Goal: Task Accomplishment & Management: Use online tool/utility

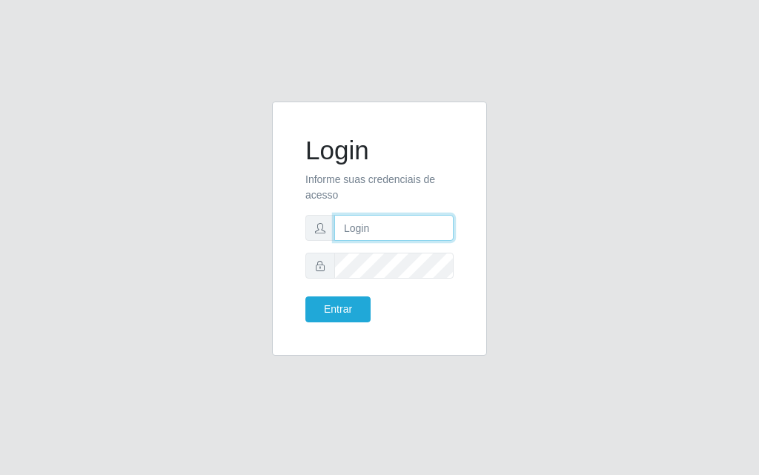
click at [403, 228] on input "text" at bounding box center [393, 228] width 119 height 26
type input "luiz@divinofogao"
click at [438, 325] on div "Login Informe suas credenciais de acesso [PERSON_NAME] Entrar" at bounding box center [380, 228] width 178 height 217
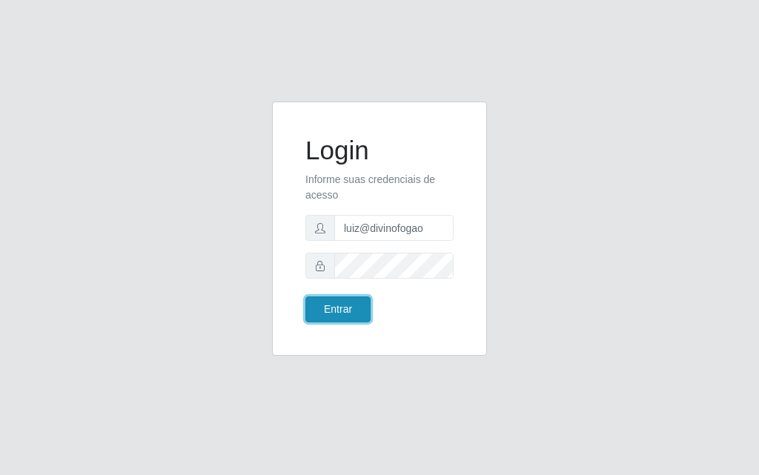
click at [353, 309] on button "Entrar" at bounding box center [337, 310] width 65 height 26
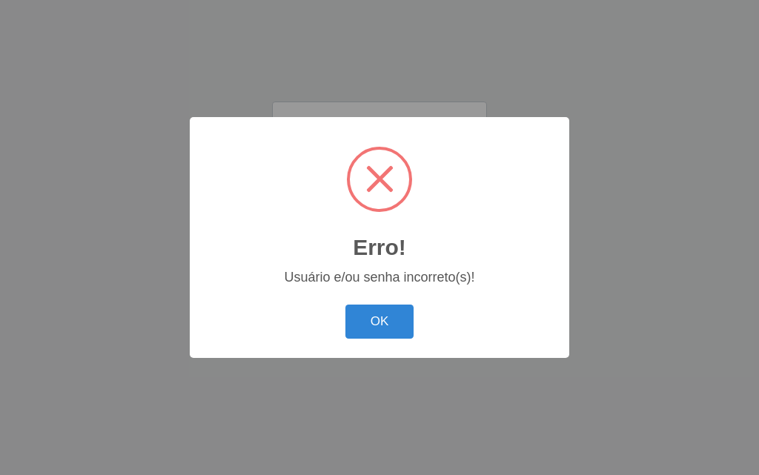
drag, startPoint x: 357, startPoint y: 337, endPoint x: 363, endPoint y: 327, distance: 12.3
click at [357, 335] on button "OK" at bounding box center [380, 322] width 69 height 35
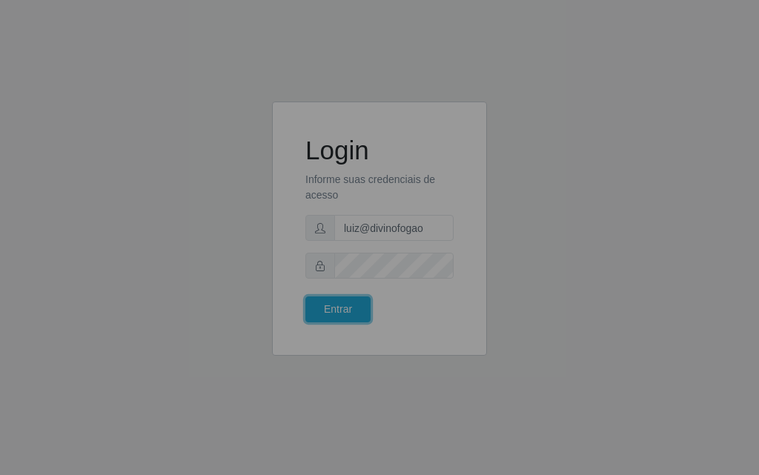
click at [364, 327] on div "Login Informe suas credenciais de acesso [PERSON_NAME] Entrar" at bounding box center [380, 228] width 178 height 217
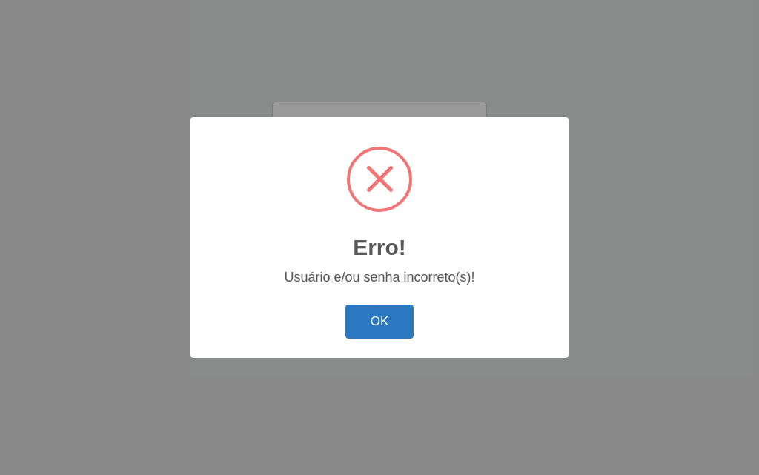
click at [361, 314] on button "OK" at bounding box center [380, 322] width 69 height 35
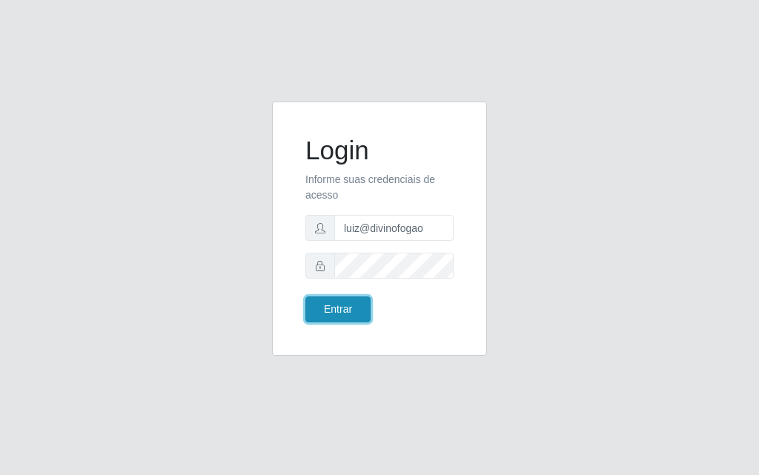
click at [323, 304] on button "Entrar" at bounding box center [337, 310] width 65 height 26
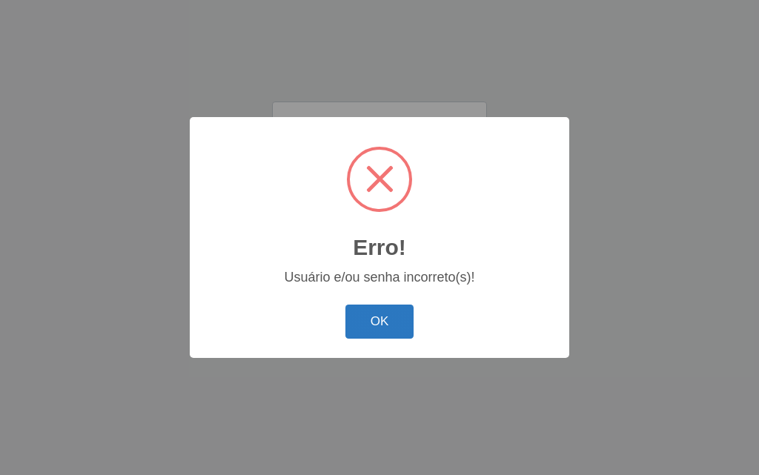
click at [400, 335] on button "OK" at bounding box center [380, 322] width 69 height 35
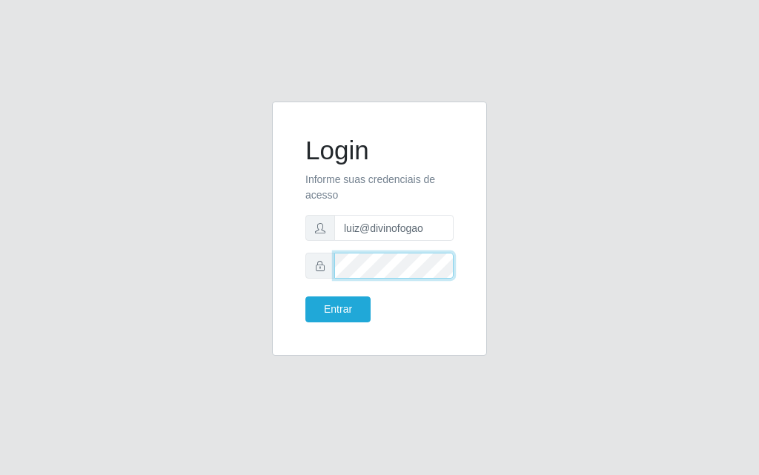
click at [305, 297] on button "Entrar" at bounding box center [337, 310] width 65 height 26
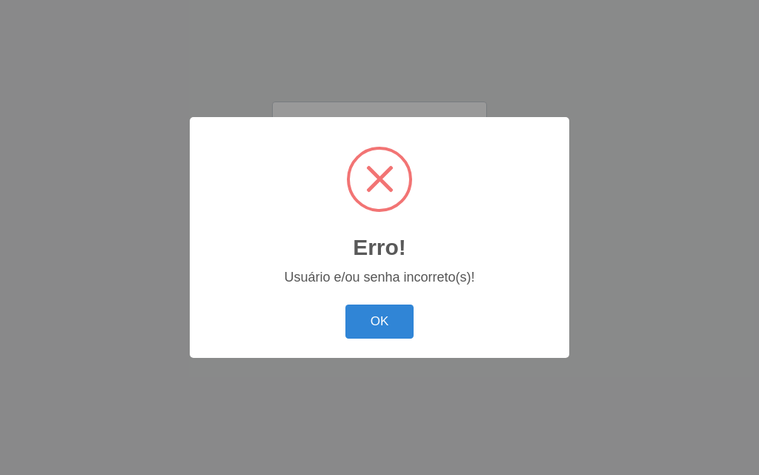
click at [337, 297] on div "Erro! × Usuário e/ou senha incorreto(s)! OK Cancel" at bounding box center [380, 237] width 380 height 240
click at [424, 334] on div "OK Cancel" at bounding box center [380, 321] width 350 height 42
click at [407, 315] on button "OK" at bounding box center [380, 322] width 69 height 35
click at [407, 315] on div "Erro! × Usuário e/ou senha incorreto(s)! OK Cancel" at bounding box center [380, 237] width 380 height 240
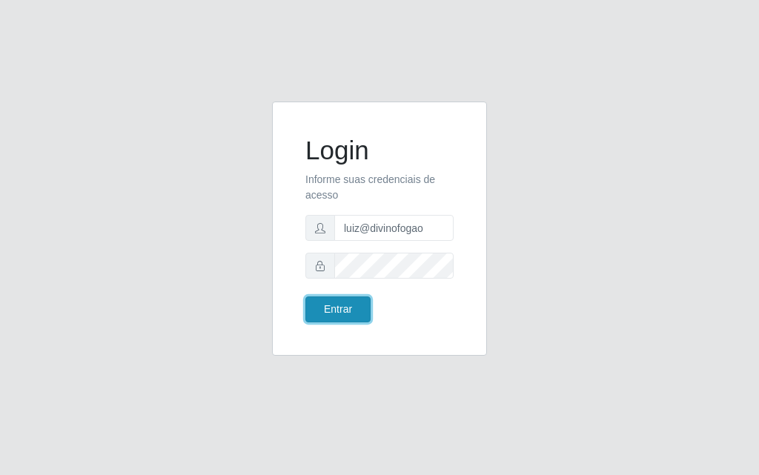
click at [354, 297] on button "Entrar" at bounding box center [337, 310] width 65 height 26
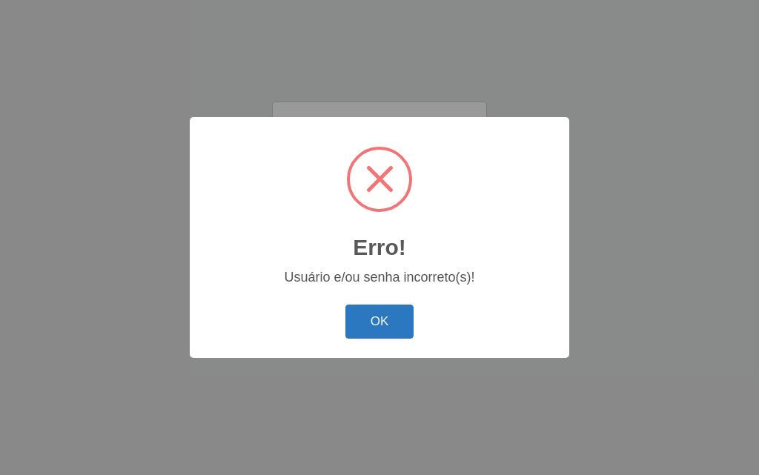
click at [371, 340] on div "OK Cancel" at bounding box center [380, 321] width 350 height 42
click at [371, 340] on button "OK" at bounding box center [380, 322] width 69 height 35
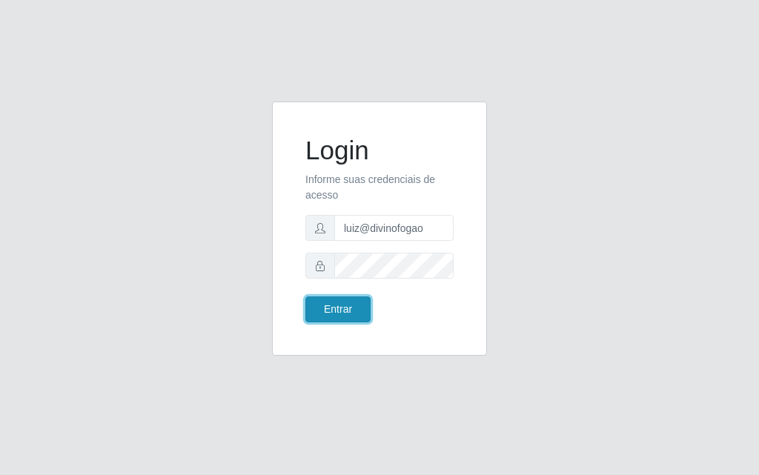
click at [331, 308] on button "Entrar" at bounding box center [337, 310] width 65 height 26
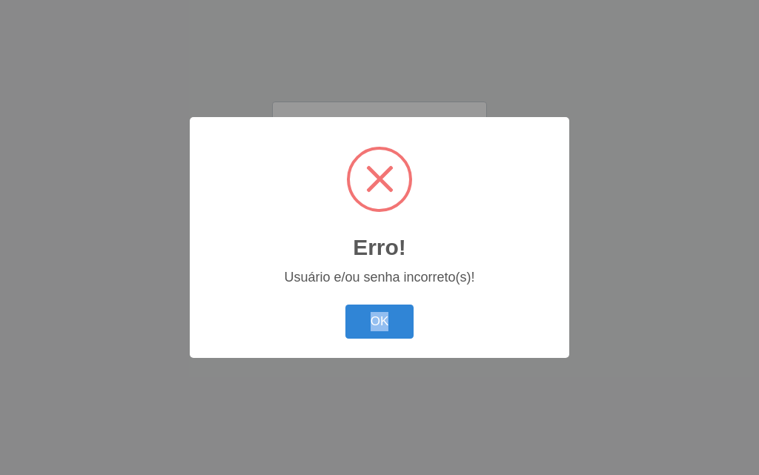
click at [331, 308] on div "OK Cancel" at bounding box center [380, 321] width 350 height 42
click at [387, 318] on button "OK" at bounding box center [380, 322] width 69 height 35
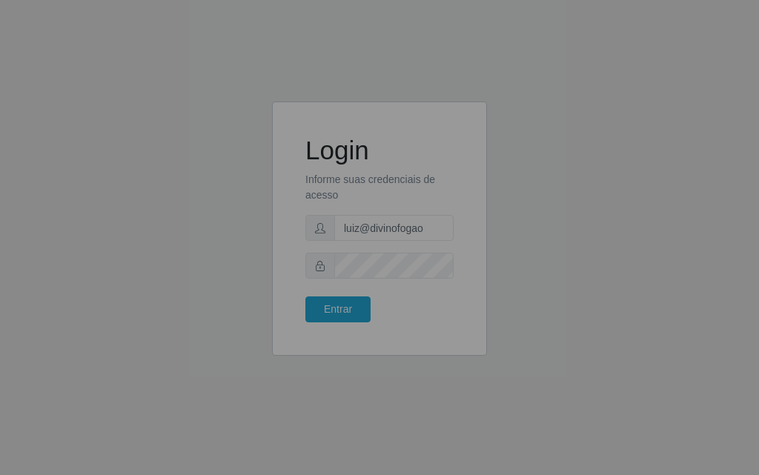
click at [387, 297] on div "Erro! × Usuário e/ou senha incorreto(s)! OK Cancel" at bounding box center [380, 237] width 190 height 120
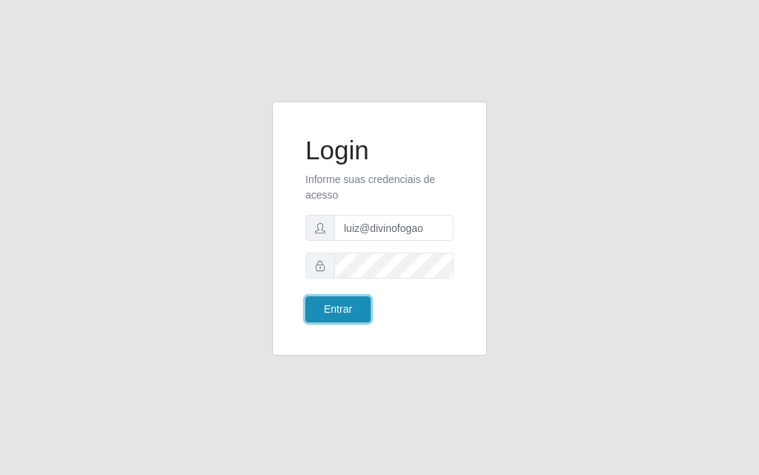
click at [343, 308] on button "Entrar" at bounding box center [337, 310] width 65 height 26
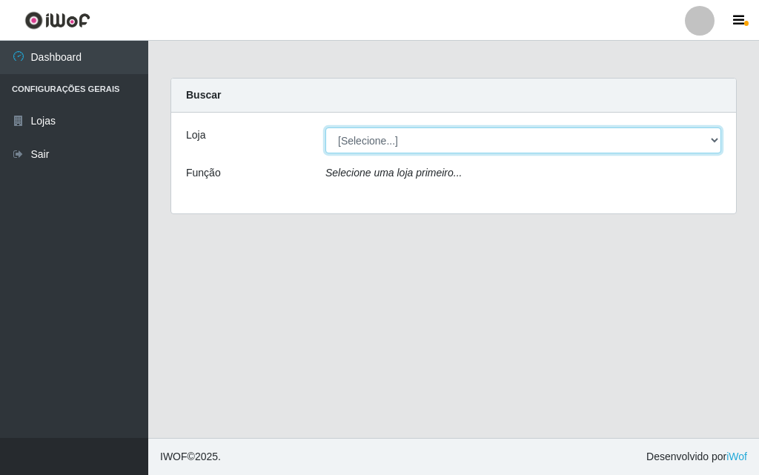
click at [654, 136] on select "[Selecione...] Divino Fogão - [GEOGRAPHIC_DATA]" at bounding box center [523, 141] width 396 height 26
select select "499"
click at [325, 128] on select "[Selecione...] Divino Fogão - [GEOGRAPHIC_DATA]" at bounding box center [523, 141] width 396 height 26
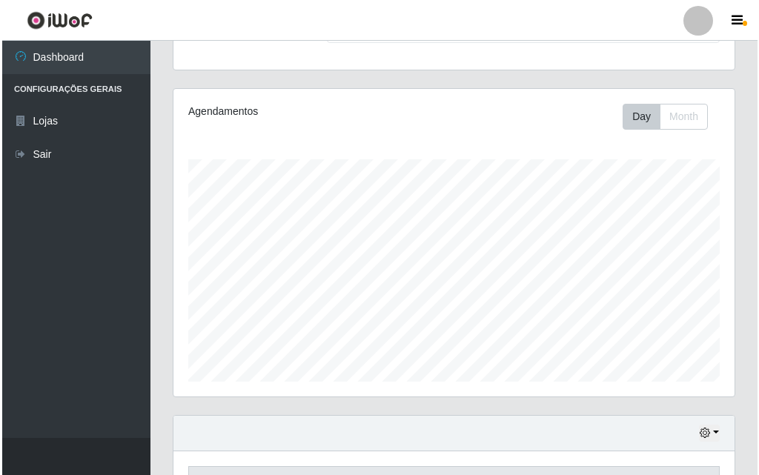
scroll to position [369, 0]
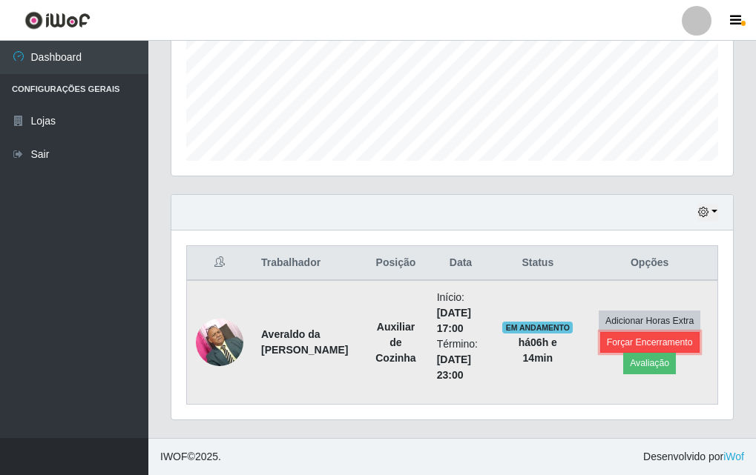
click at [658, 339] on button "Forçar Encerramento" at bounding box center [649, 342] width 99 height 21
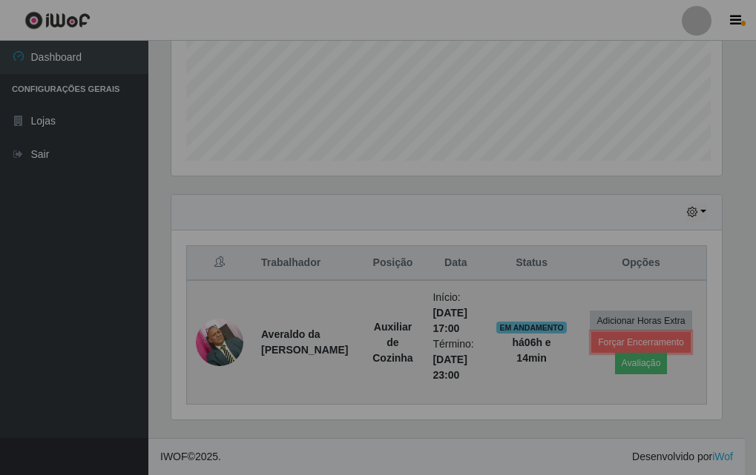
scroll to position [308, 561]
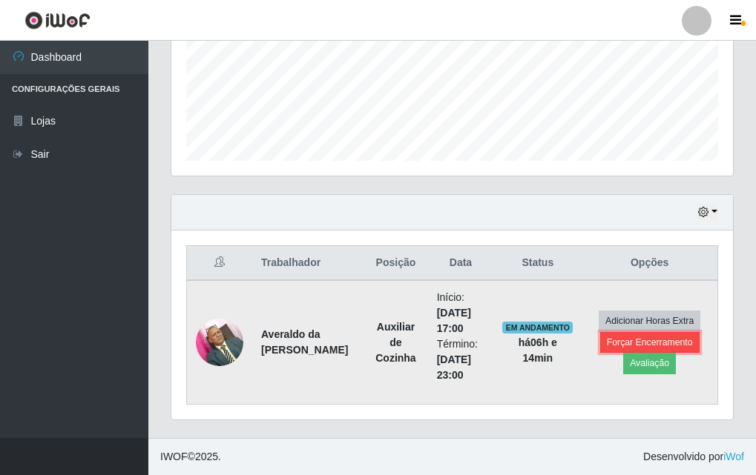
click at [684, 340] on button "Forçar Encerramento" at bounding box center [649, 342] width 99 height 21
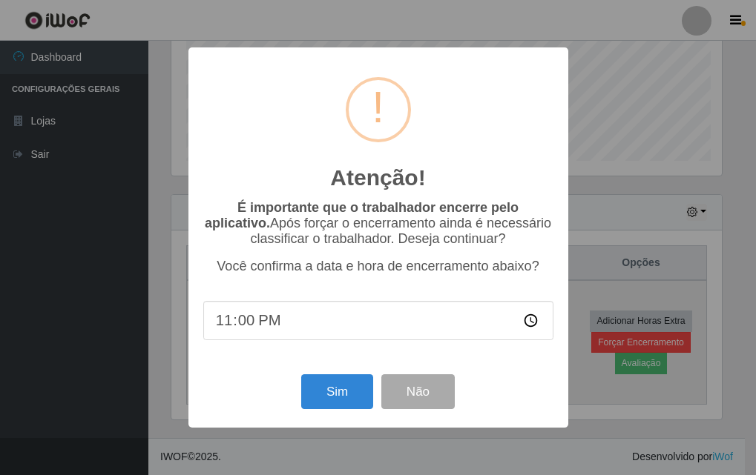
scroll to position [308, 554]
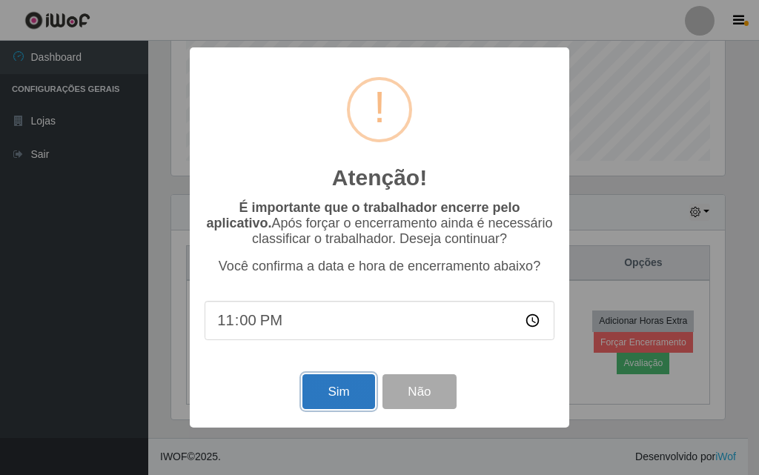
click at [340, 381] on button "Sim" at bounding box center [339, 391] width 72 height 35
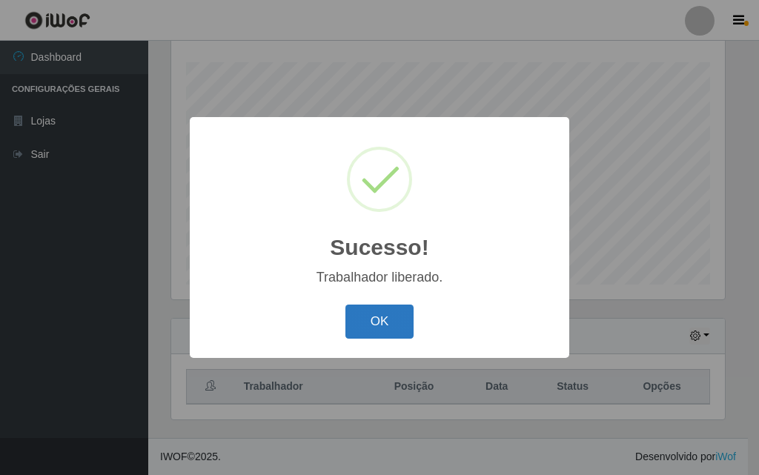
click at [378, 325] on button "OK" at bounding box center [380, 322] width 69 height 35
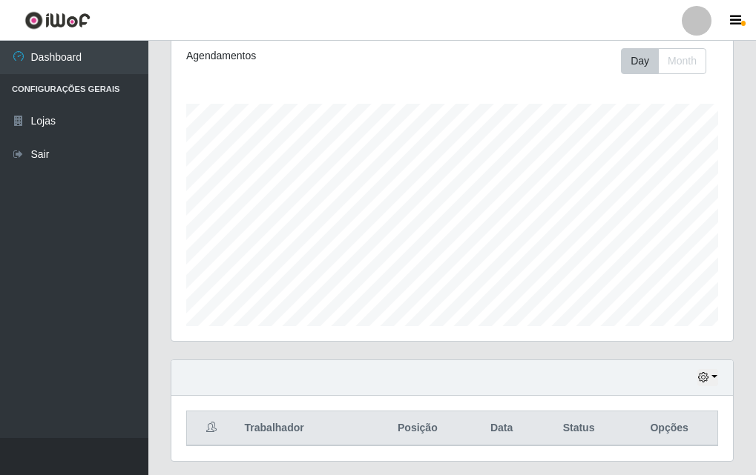
scroll to position [245, 0]
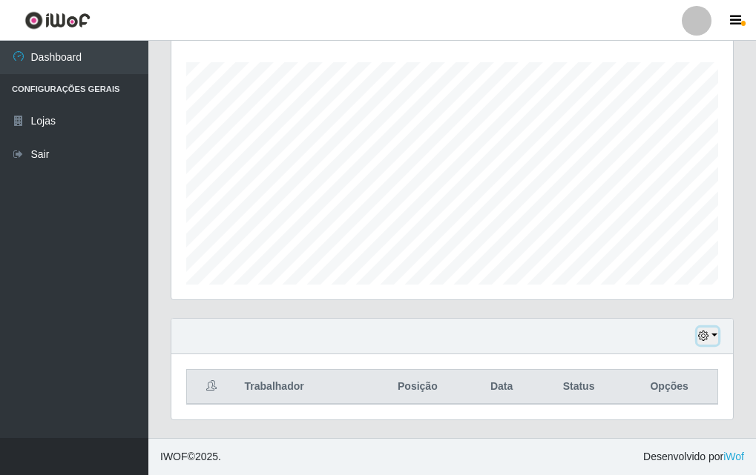
click at [715, 334] on button "button" at bounding box center [707, 336] width 21 height 17
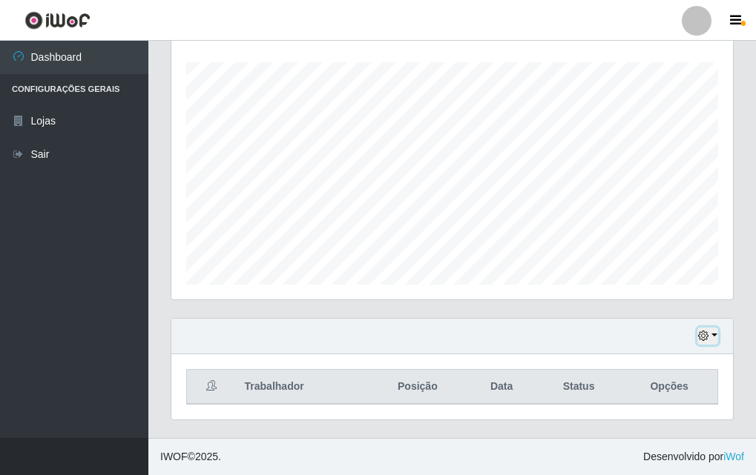
click at [715, 334] on button "button" at bounding box center [707, 336] width 21 height 17
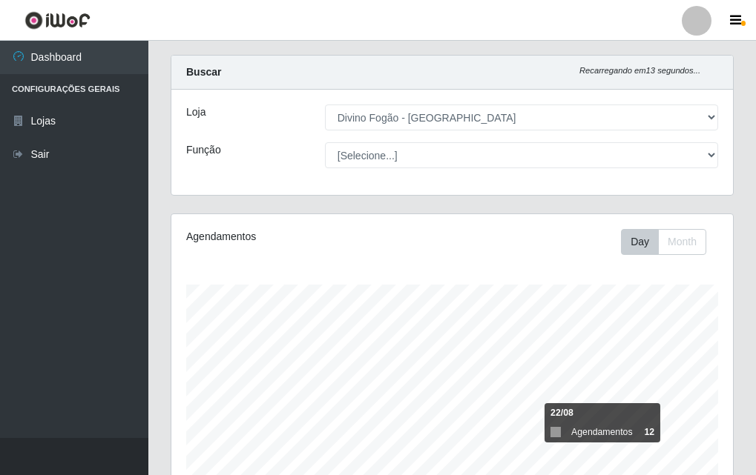
scroll to position [0, 0]
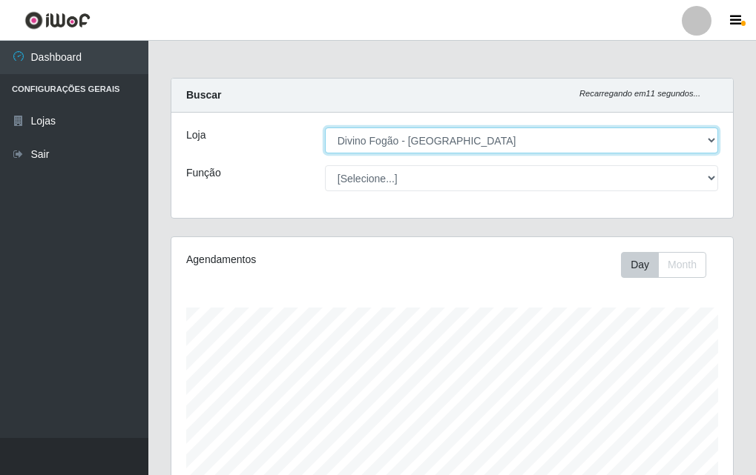
click at [641, 152] on select "[Selecione...] Divino Fogão - [GEOGRAPHIC_DATA]" at bounding box center [521, 141] width 393 height 26
click at [642, 152] on select "[Selecione...] Divino Fogão - [GEOGRAPHIC_DATA]" at bounding box center [521, 141] width 393 height 26
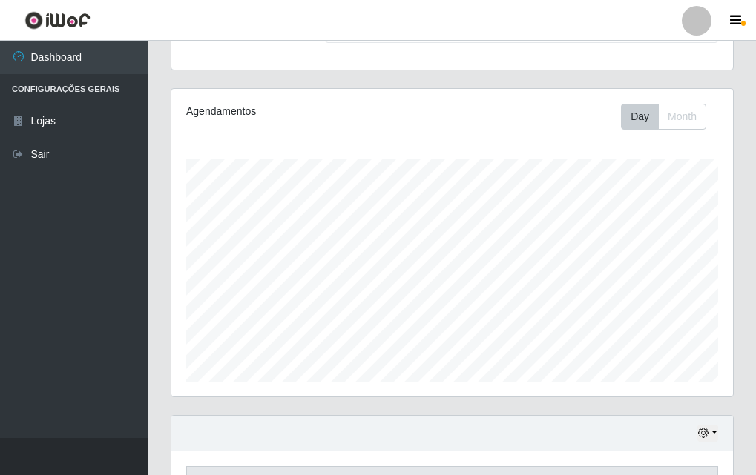
scroll to position [245, 0]
